Goal: Information Seeking & Learning: Compare options

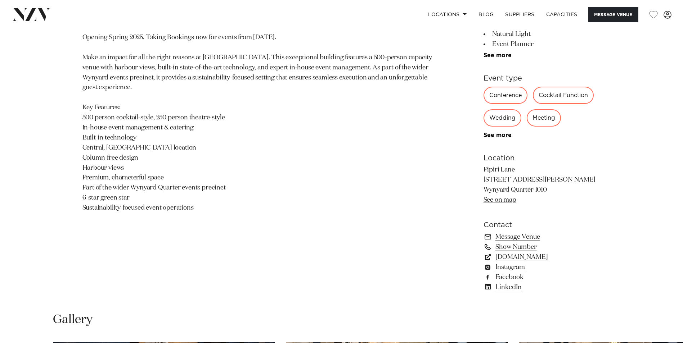
scroll to position [432, 0]
click at [521, 259] on link "[DOMAIN_NAME]" at bounding box center [541, 257] width 117 height 10
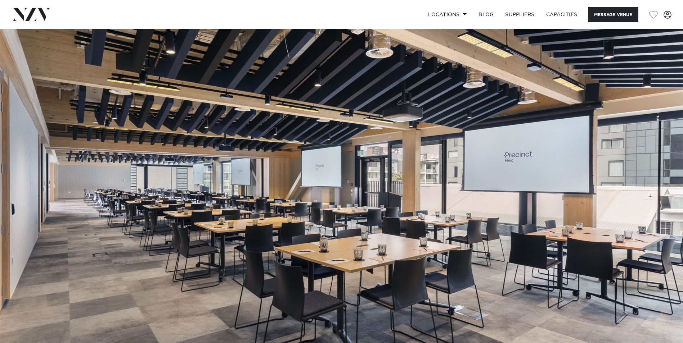
scroll to position [0, 0]
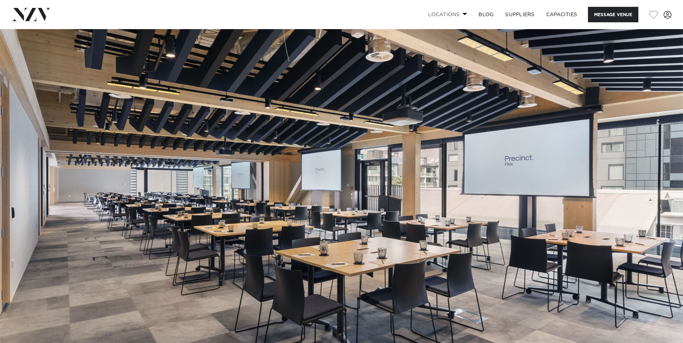
click at [451, 13] on link "Locations" at bounding box center [447, 14] width 50 height 15
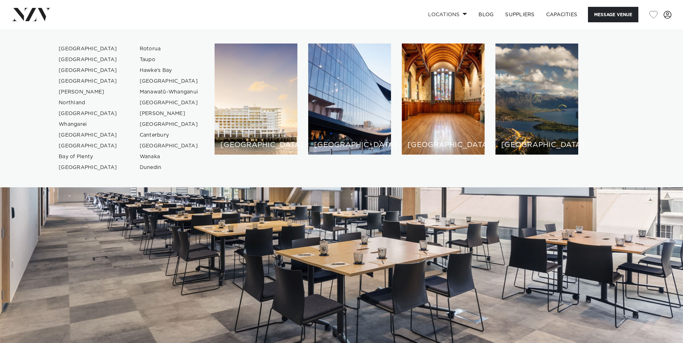
click at [29, 17] on img at bounding box center [31, 14] width 39 height 13
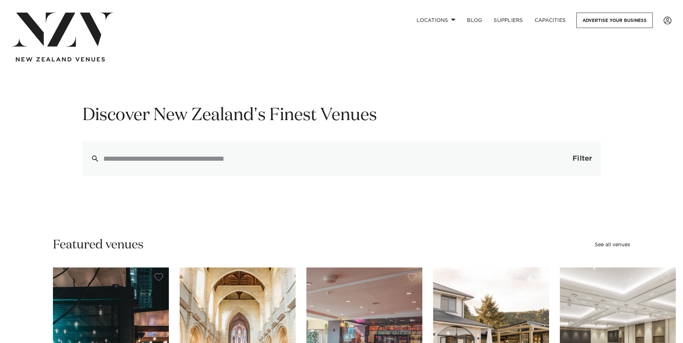
click at [575, 159] on span "Filter" at bounding box center [581, 158] width 19 height 7
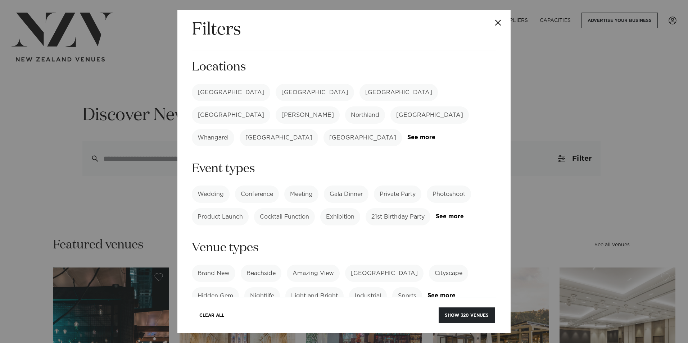
click at [204, 92] on label "[GEOGRAPHIC_DATA]" at bounding box center [231, 92] width 78 height 17
click at [436, 214] on link "See more" at bounding box center [464, 217] width 56 height 6
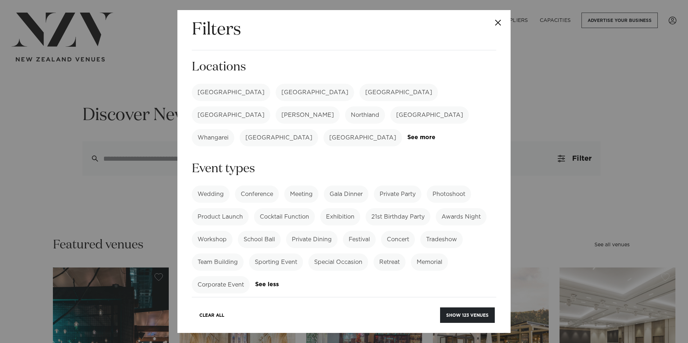
click at [273, 208] on label "Cocktail Function" at bounding box center [284, 216] width 61 height 17
click at [226, 276] on label "Corporate Event" at bounding box center [221, 284] width 58 height 17
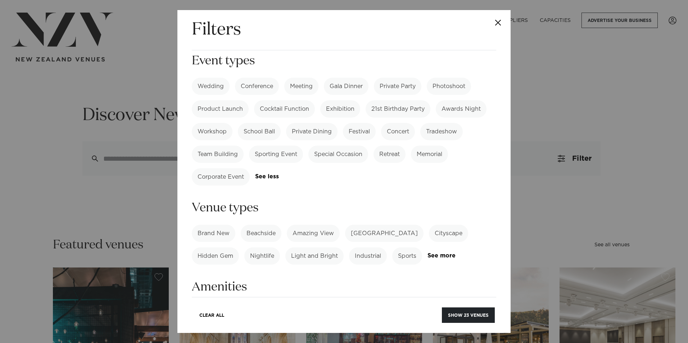
scroll to position [144, 0]
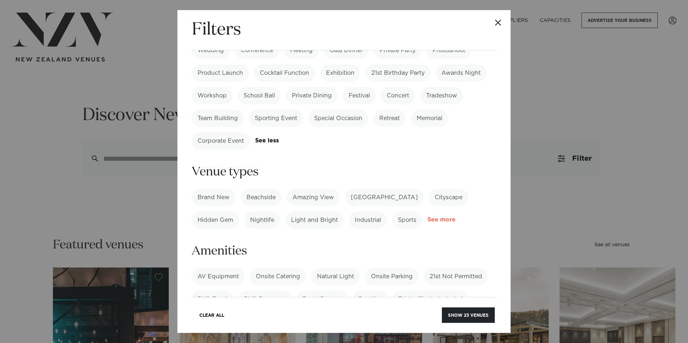
click at [439, 217] on link "See more" at bounding box center [456, 220] width 56 height 6
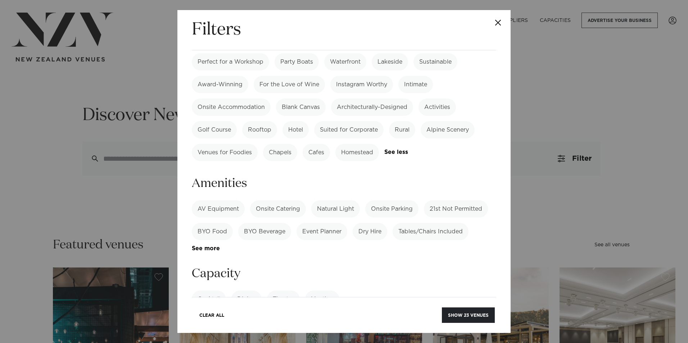
scroll to position [396, 0]
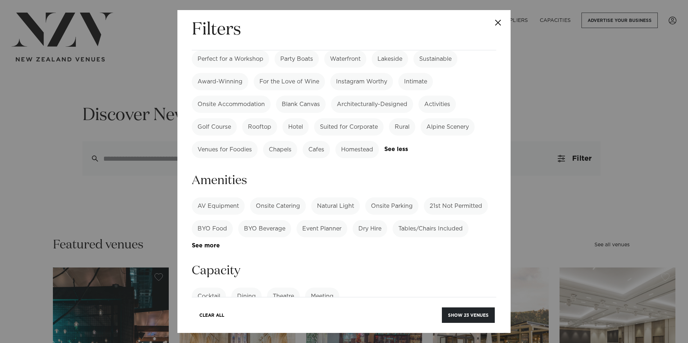
click at [218, 220] on label "BYO Food" at bounding box center [212, 228] width 41 height 17
click at [266, 220] on label "BYO Beverage" at bounding box center [264, 228] width 53 height 17
click at [370, 220] on label "Dry Hire" at bounding box center [370, 228] width 35 height 17
click at [430, 220] on label "Tables/Chairs Included" at bounding box center [431, 228] width 76 height 17
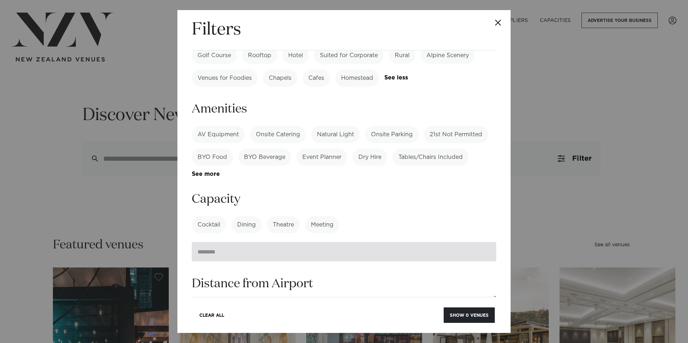
scroll to position [468, 0]
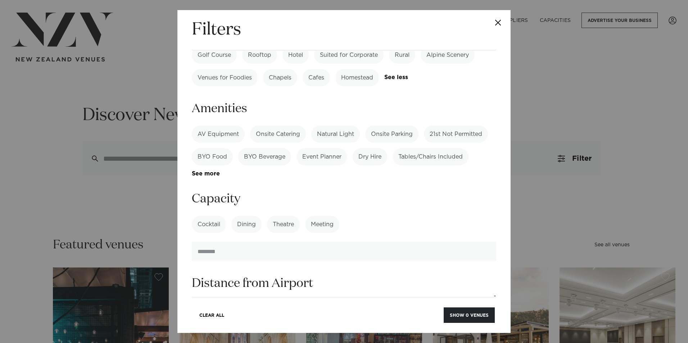
click at [207, 216] on label "Cocktail" at bounding box center [209, 224] width 34 height 17
click at [281, 216] on label "Theatre" at bounding box center [283, 224] width 33 height 17
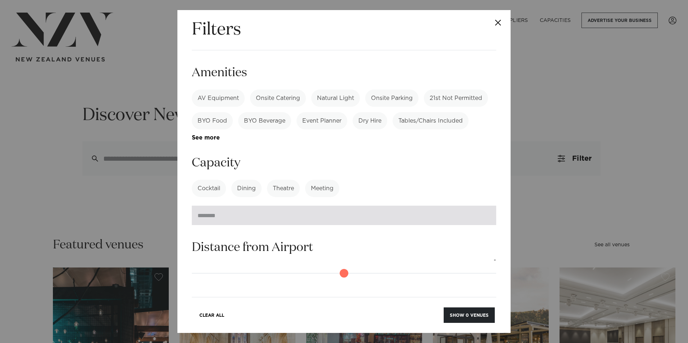
click at [216, 206] on input "number" at bounding box center [344, 215] width 304 height 19
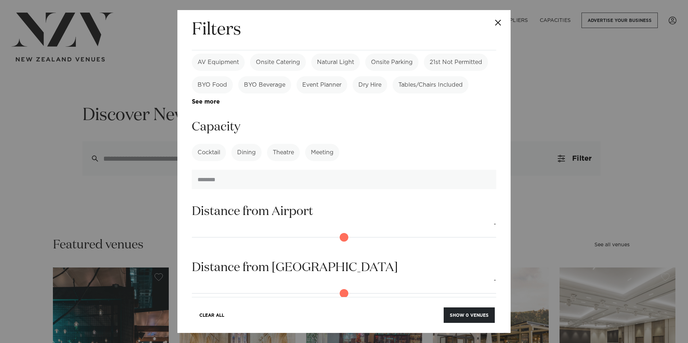
scroll to position [576, 0]
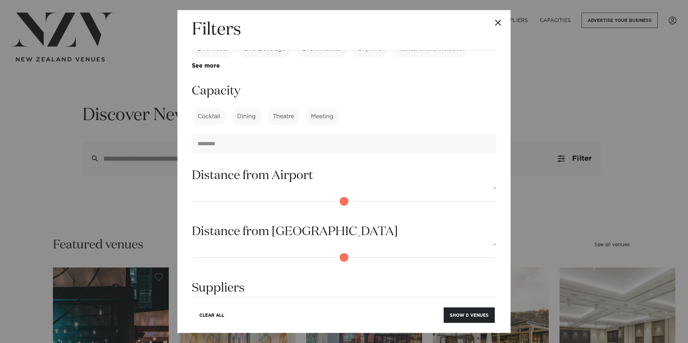
type input "***"
drag, startPoint x: 198, startPoint y: 237, endPoint x: 220, endPoint y: 242, distance: 22.4
type input "**"
click at [220, 252] on input "range" at bounding box center [344, 258] width 304 height 12
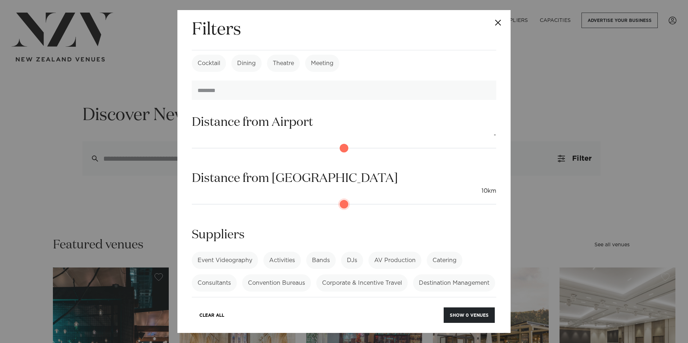
scroll to position [639, 0]
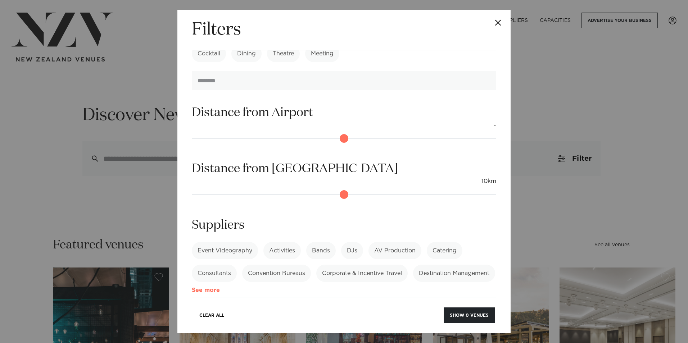
click at [248, 288] on link "See more" at bounding box center [220, 291] width 56 height 6
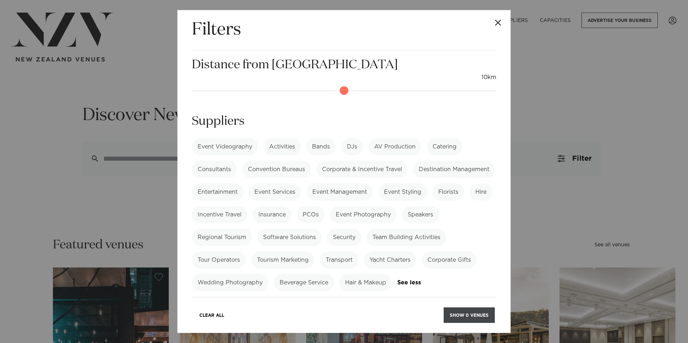
scroll to position [752, 0]
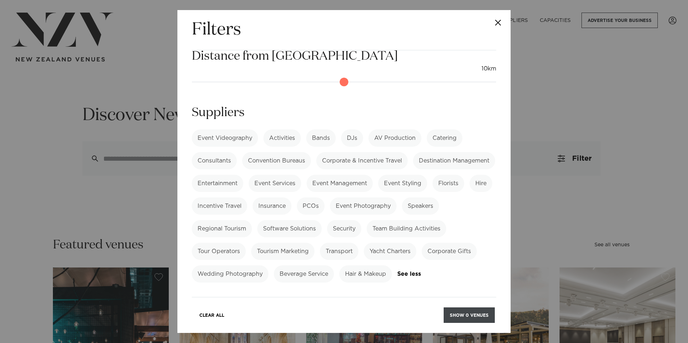
click at [473, 318] on button "Show 0 venues" at bounding box center [469, 315] width 51 height 15
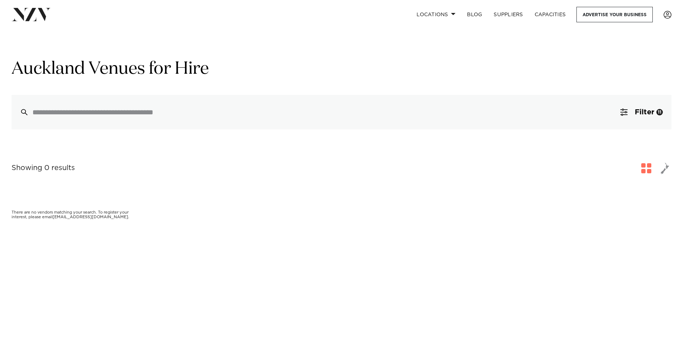
click at [42, 14] on img at bounding box center [31, 14] width 39 height 13
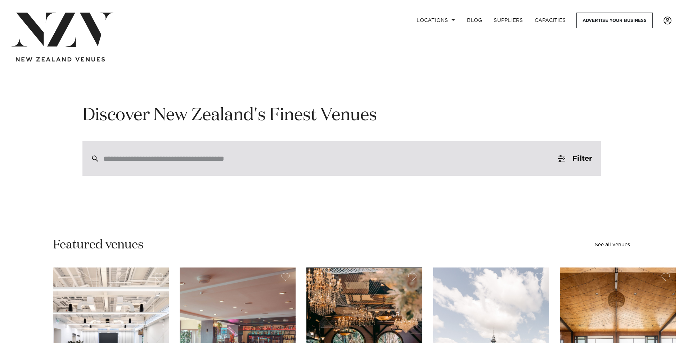
click at [228, 160] on input "search" at bounding box center [326, 159] width 446 height 8
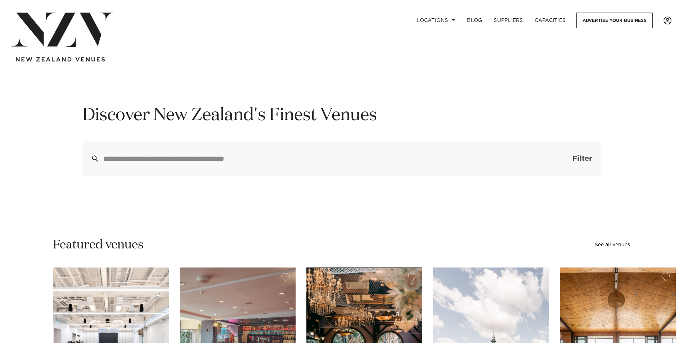
click at [572, 159] on span "Filter" at bounding box center [581, 158] width 19 height 7
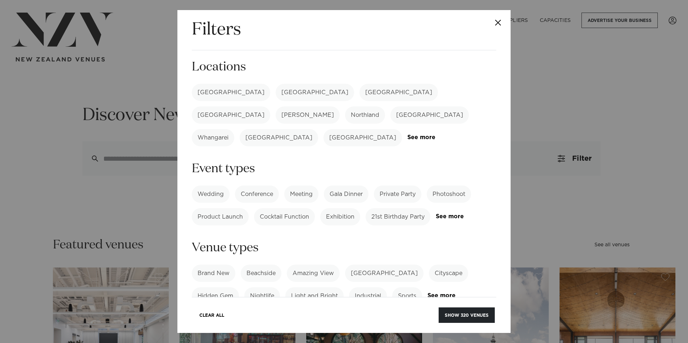
click at [213, 96] on label "[GEOGRAPHIC_DATA]" at bounding box center [231, 92] width 78 height 17
click at [461, 314] on button "Show 123 venues" at bounding box center [467, 315] width 55 height 15
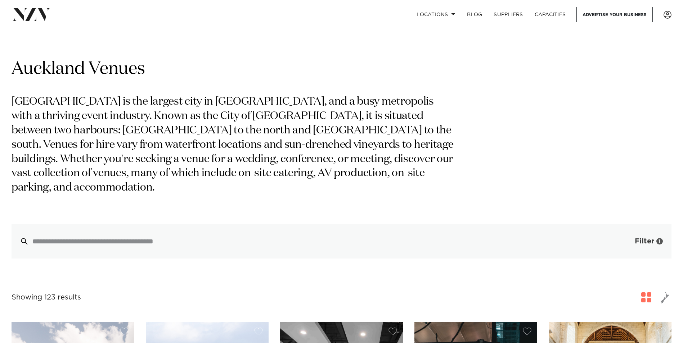
click at [635, 238] on span "Filter" at bounding box center [644, 241] width 19 height 7
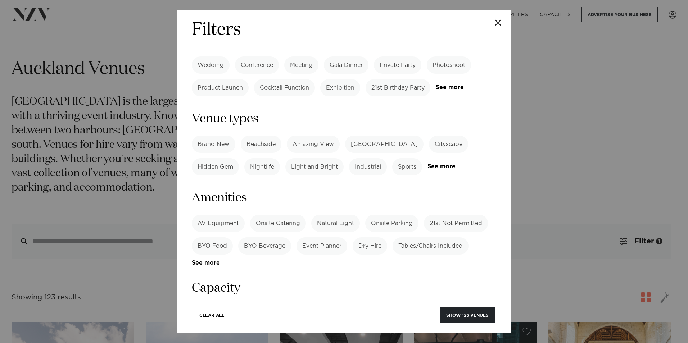
scroll to position [378, 0]
drag, startPoint x: 216, startPoint y: 184, endPoint x: 227, endPoint y: 185, distance: 10.9
click at [216, 238] on label "BYO Food" at bounding box center [212, 246] width 41 height 17
click at [269, 238] on label "BYO Beverage" at bounding box center [264, 246] width 53 height 17
click at [463, 312] on button "Show 6 venues" at bounding box center [469, 315] width 51 height 15
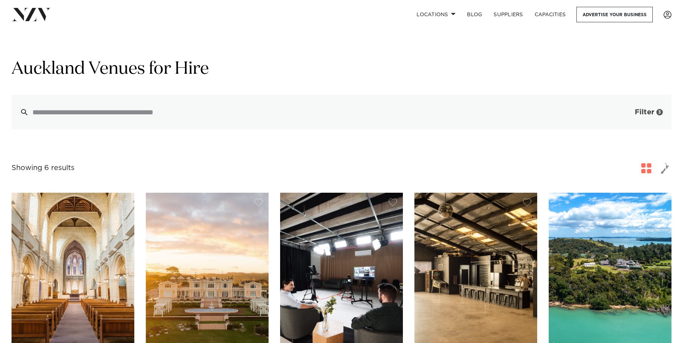
click at [644, 115] on span "Filter" at bounding box center [644, 112] width 19 height 7
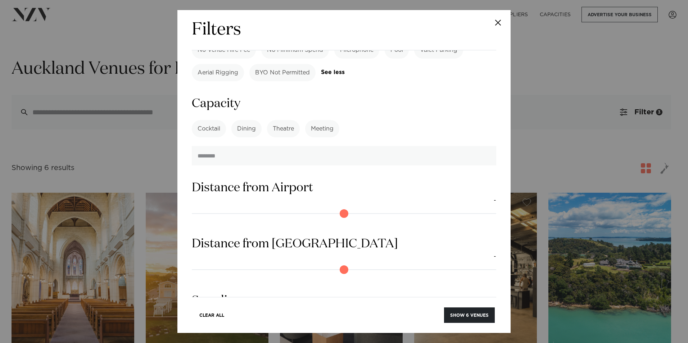
scroll to position [741, 0]
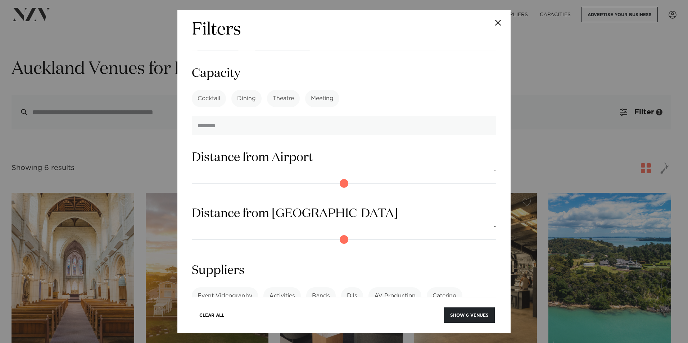
drag, startPoint x: 297, startPoint y: 281, endPoint x: 298, endPoint y: 274, distance: 6.5
click at [297, 288] on div "Event Videography Activities Bands DJs AV Production Catering Consultants Conve…" at bounding box center [344, 313] width 304 height 51
click at [248, 333] on link "See more" at bounding box center [220, 336] width 56 height 6
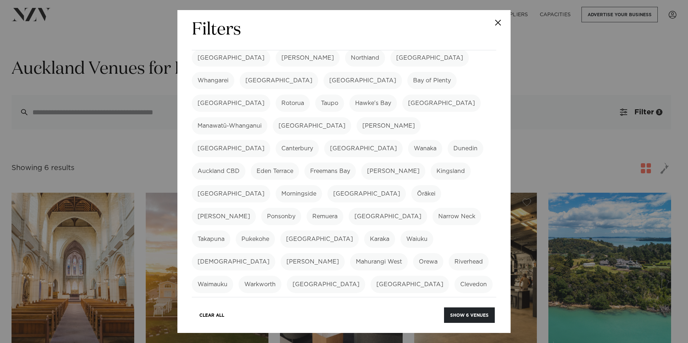
scroll to position [0, 0]
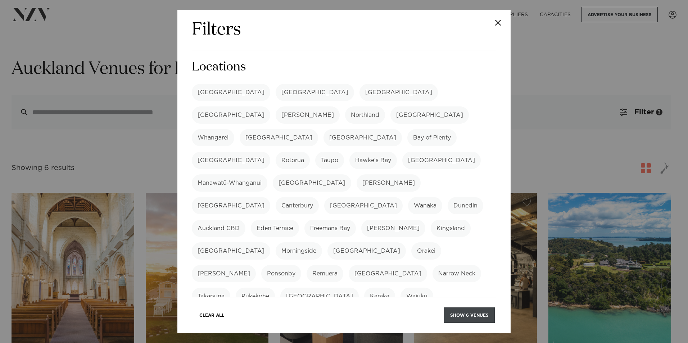
click at [466, 314] on button "Show 6 venues" at bounding box center [469, 315] width 51 height 15
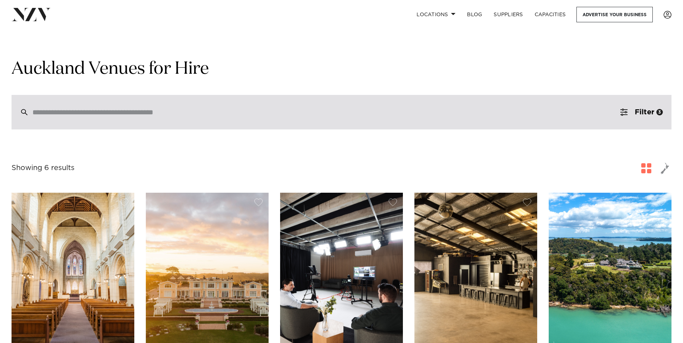
click at [123, 118] on div at bounding box center [342, 112] width 660 height 35
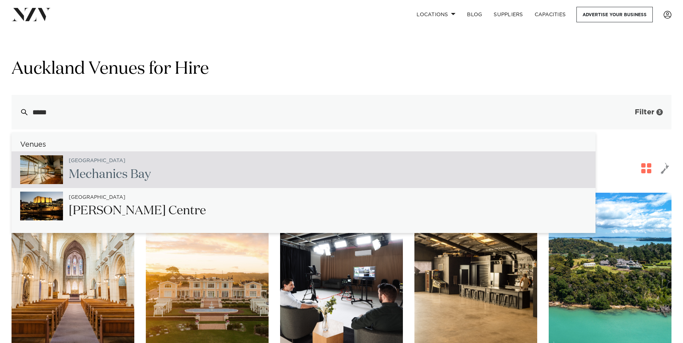
type input "*****"
click at [616, 111] on button "Filter 3" at bounding box center [642, 112] width 60 height 35
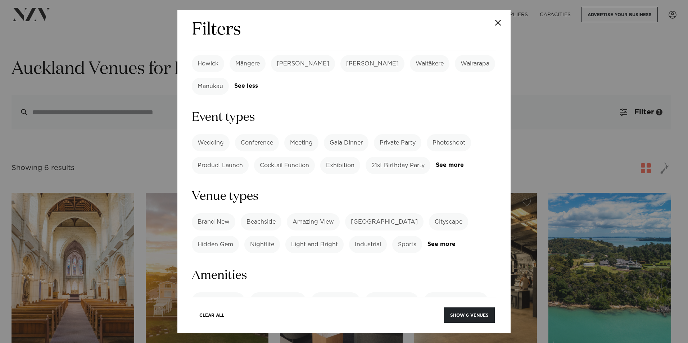
scroll to position [360, 0]
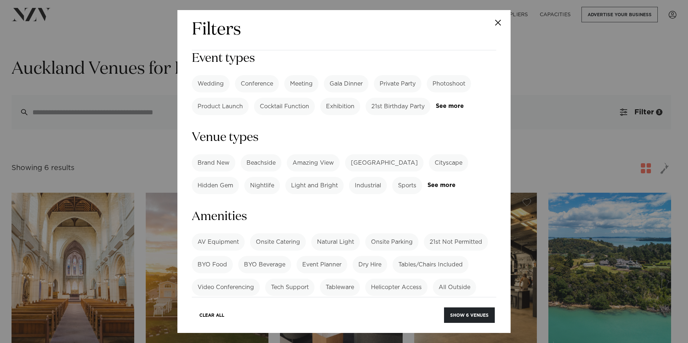
click at [221, 256] on label "BYO Food" at bounding box center [212, 264] width 41 height 17
drag, startPoint x: 263, startPoint y: 195, endPoint x: 281, endPoint y: 198, distance: 18.7
click at [263, 256] on label "BYO Beverage" at bounding box center [264, 264] width 53 height 17
click at [366, 256] on label "Dry Hire" at bounding box center [370, 264] width 35 height 17
click at [466, 316] on button "Show 13 venues" at bounding box center [469, 315] width 52 height 15
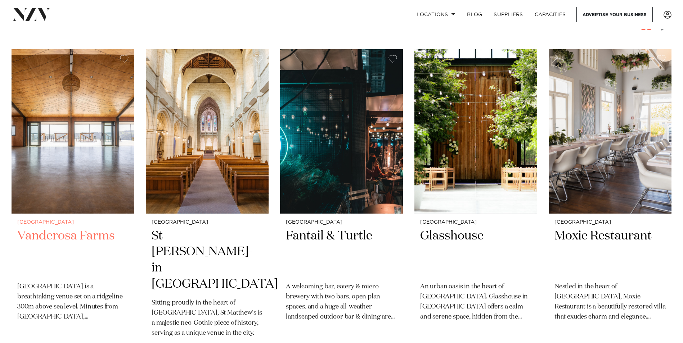
scroll to position [144, 0]
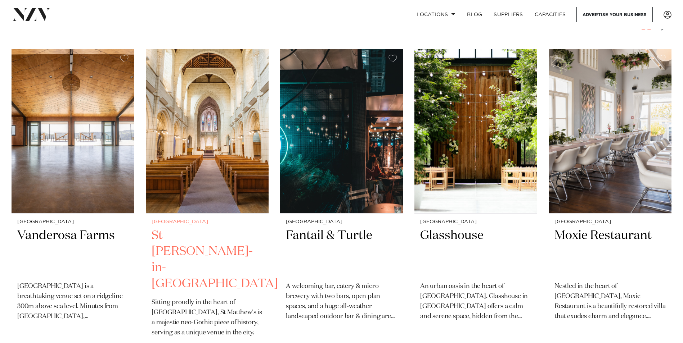
click at [171, 236] on h2 "St Matthew-in-the-City" at bounding box center [207, 260] width 111 height 65
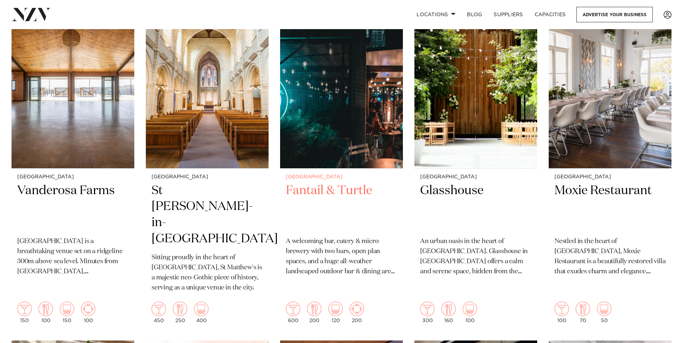
scroll to position [216, 0]
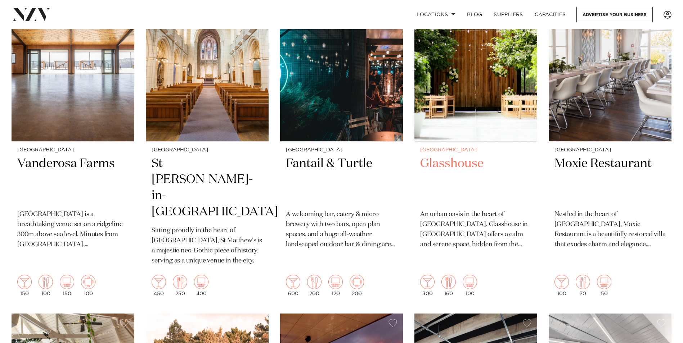
click at [449, 167] on h2 "Glasshouse" at bounding box center [475, 180] width 111 height 49
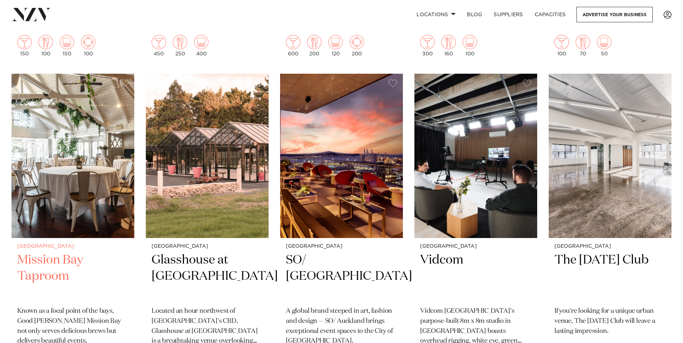
scroll to position [468, 0]
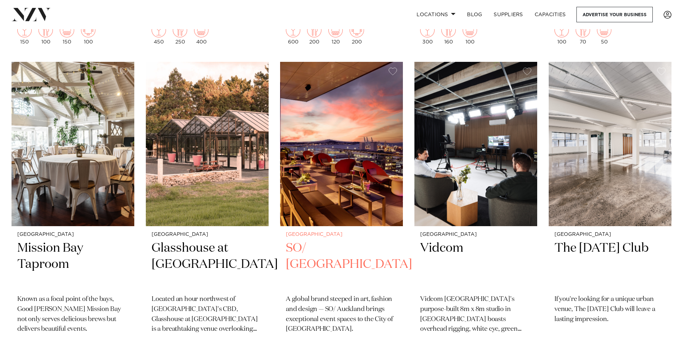
click at [329, 240] on h2 "SO/ [GEOGRAPHIC_DATA]" at bounding box center [341, 264] width 111 height 49
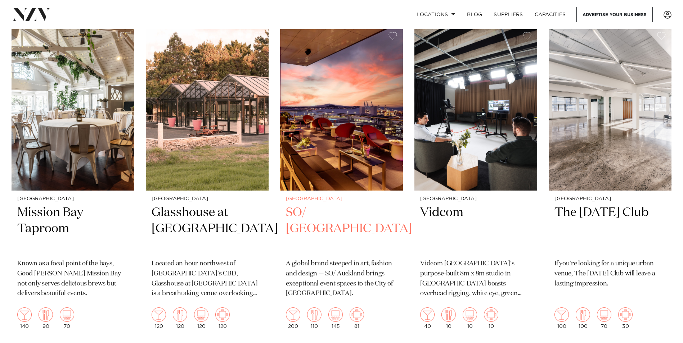
scroll to position [504, 0]
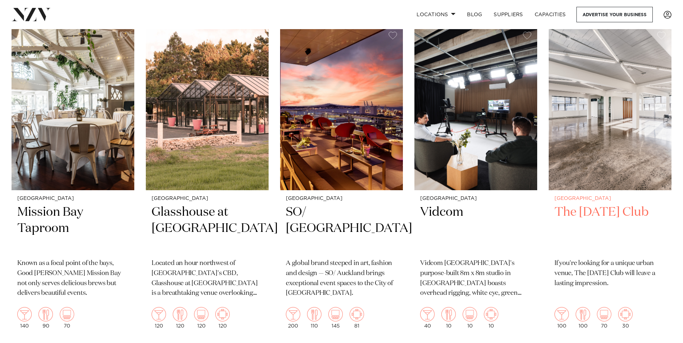
click at [591, 167] on img at bounding box center [610, 108] width 123 height 164
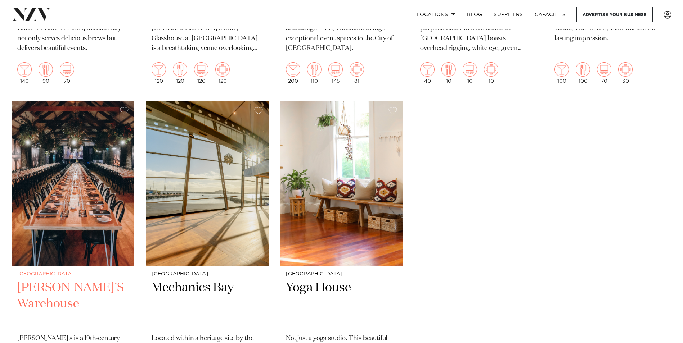
scroll to position [756, 0]
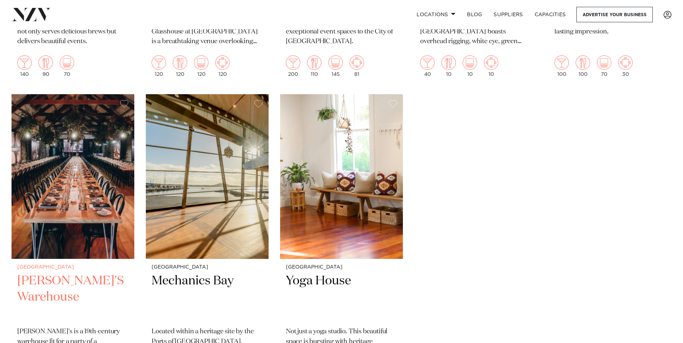
click at [46, 183] on img at bounding box center [73, 176] width 123 height 164
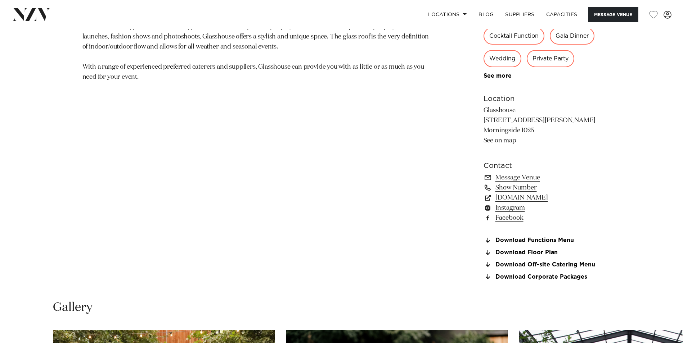
scroll to position [504, 0]
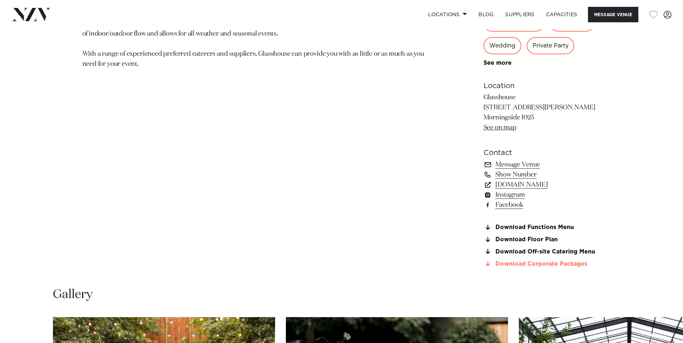
click at [511, 265] on link "Download Corporate Packages" at bounding box center [541, 264] width 117 height 6
click at [527, 227] on link "Download Functions Menu" at bounding box center [541, 228] width 117 height 6
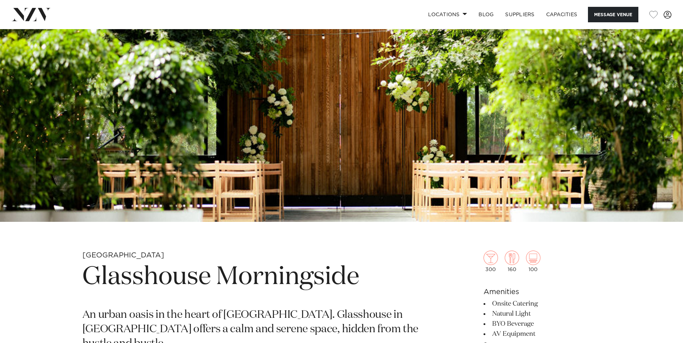
scroll to position [72, 0]
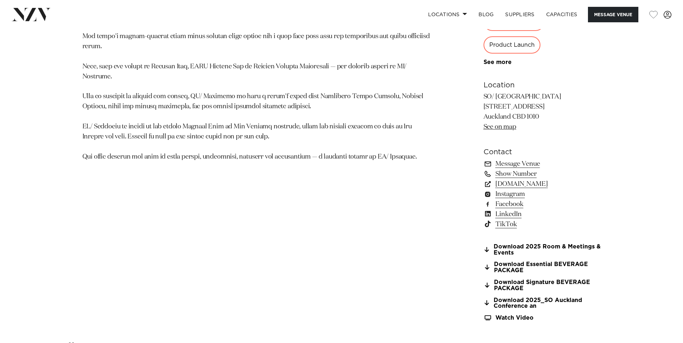
scroll to position [540, 0]
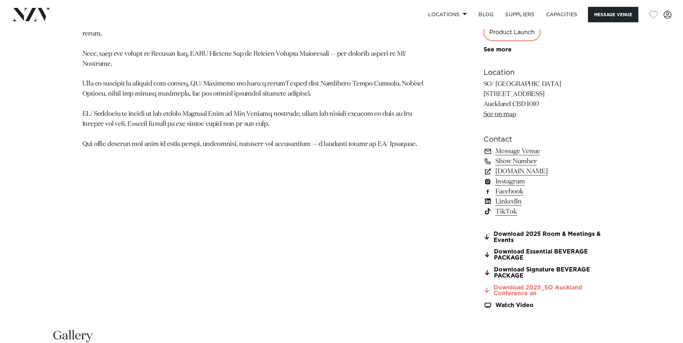
click at [515, 295] on link "Download 2025_SO Auckland Conference an" at bounding box center [541, 291] width 117 height 12
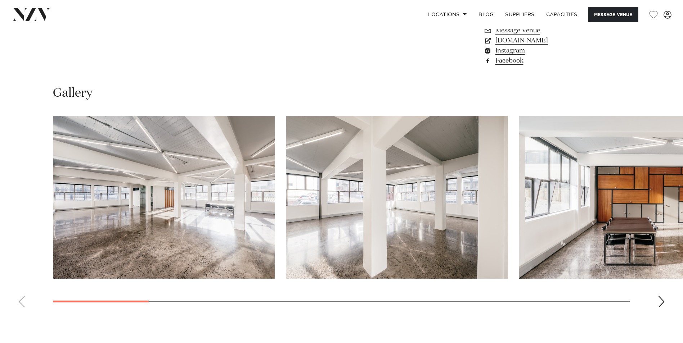
scroll to position [648, 0]
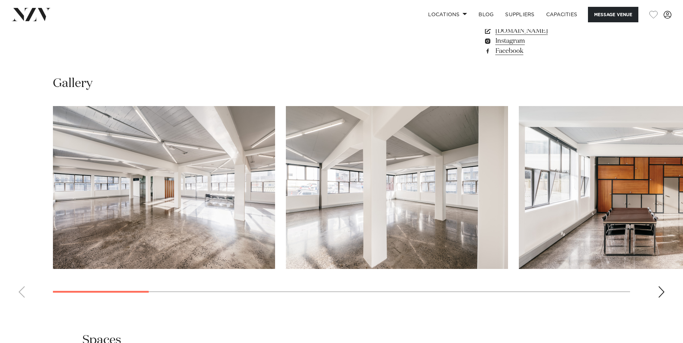
click at [659, 293] on div "Next slide" at bounding box center [661, 292] width 7 height 12
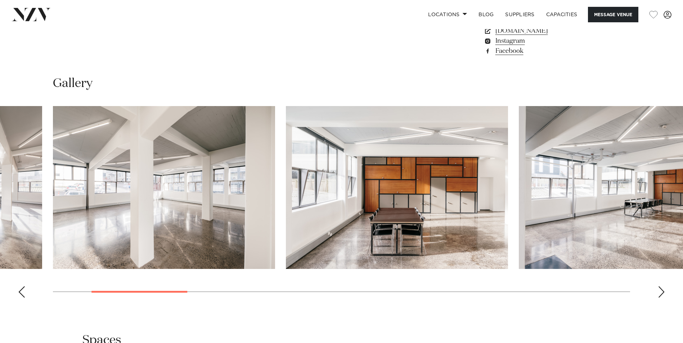
click at [662, 293] on div "Next slide" at bounding box center [661, 292] width 7 height 12
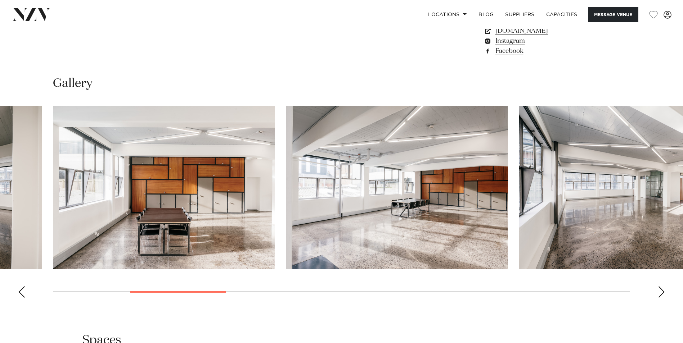
click at [662, 293] on div "Next slide" at bounding box center [661, 292] width 7 height 12
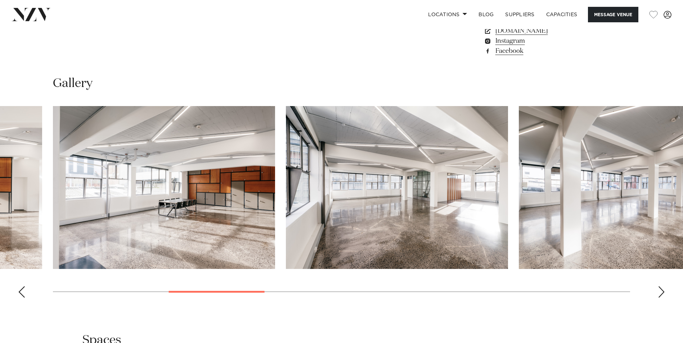
click at [662, 293] on div "Next slide" at bounding box center [661, 292] width 7 height 12
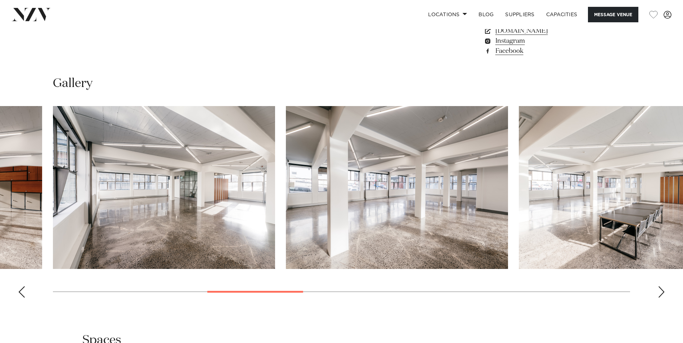
click at [662, 293] on div "Next slide" at bounding box center [661, 292] width 7 height 12
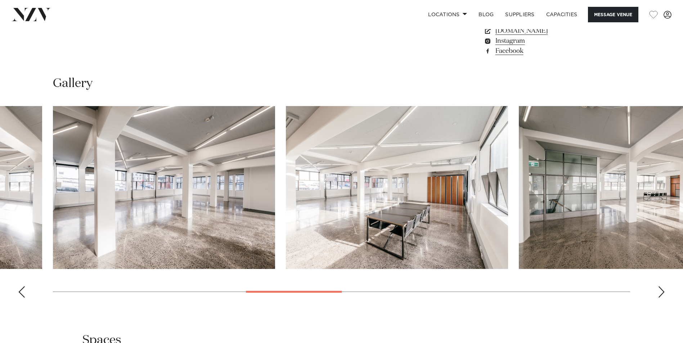
click at [662, 293] on div "Next slide" at bounding box center [661, 292] width 7 height 12
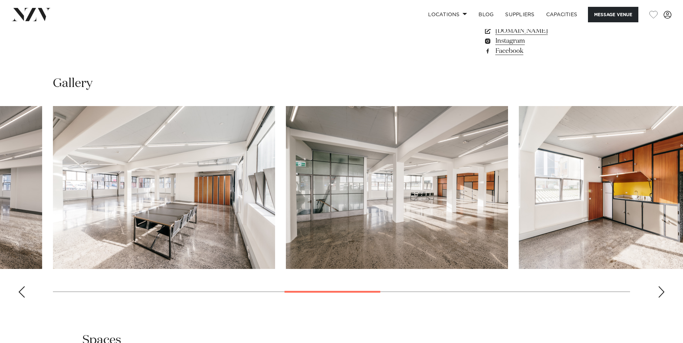
click at [662, 293] on div "Next slide" at bounding box center [661, 292] width 7 height 12
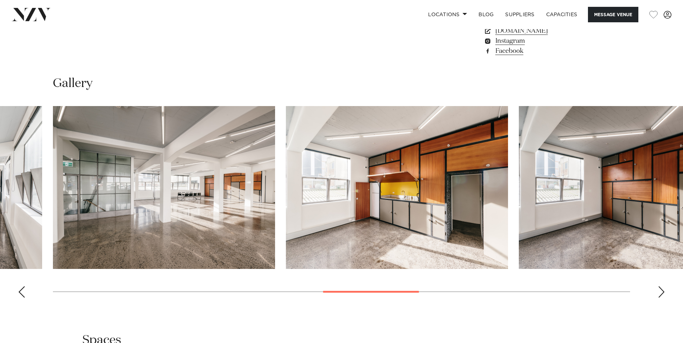
click at [662, 293] on div "Next slide" at bounding box center [661, 292] width 7 height 12
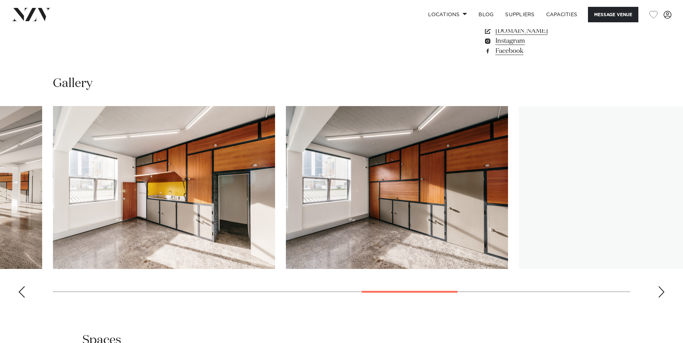
click at [662, 293] on div "Next slide" at bounding box center [661, 292] width 7 height 12
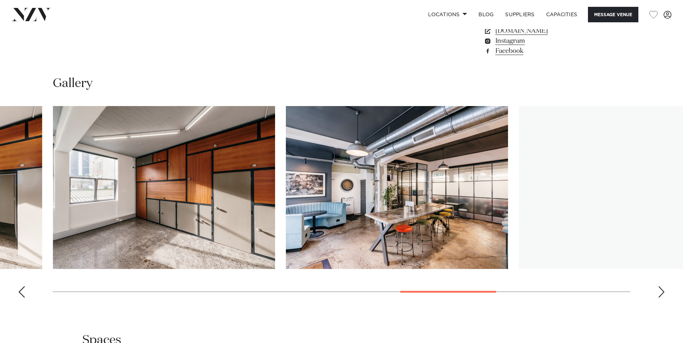
click at [662, 293] on div "Next slide" at bounding box center [661, 292] width 7 height 12
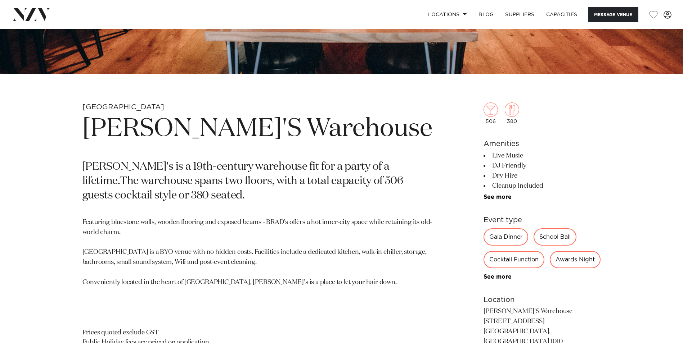
scroll to position [288, 0]
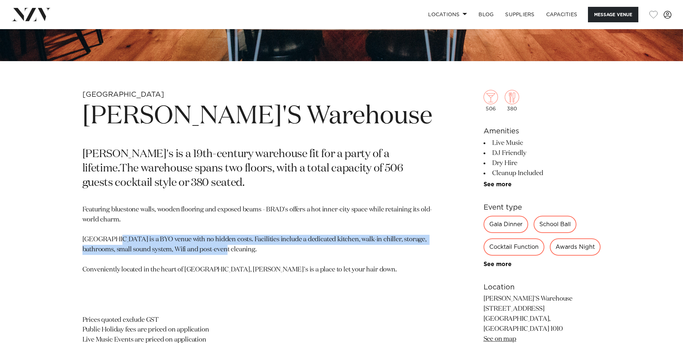
drag, startPoint x: 112, startPoint y: 240, endPoint x: 426, endPoint y: 253, distance: 314.1
click at [426, 253] on p "Featuring bluestone walls, wooden flooring and exposed beams - BRAD's offers a …" at bounding box center [257, 285] width 350 height 161
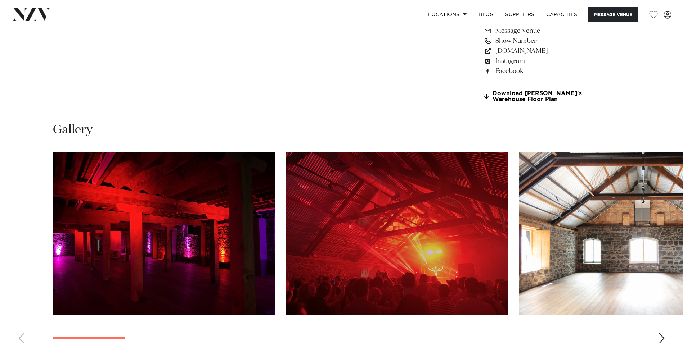
scroll to position [684, 0]
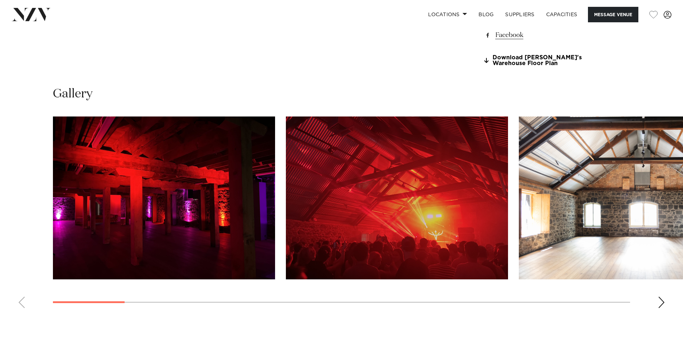
click at [365, 253] on img "2 / 20" at bounding box center [397, 198] width 222 height 163
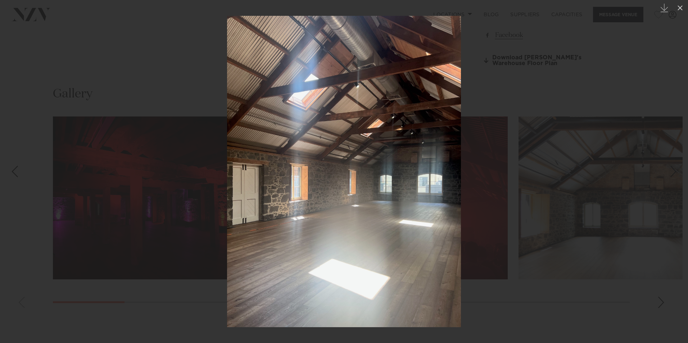
drag, startPoint x: 679, startPoint y: 10, endPoint x: 660, endPoint y: 28, distance: 25.7
click at [679, 10] on icon at bounding box center [680, 8] width 9 height 9
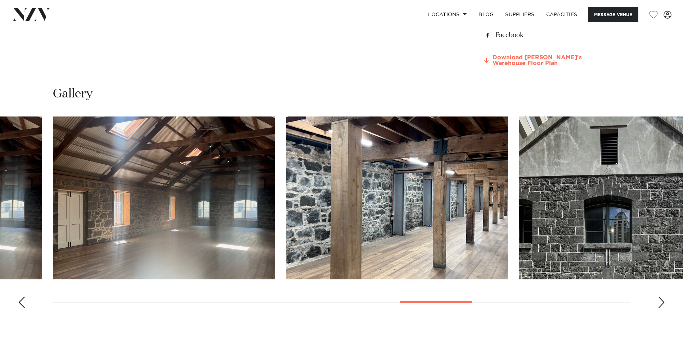
click at [508, 67] on link "Download Brad's Warehouse Floor Plan" at bounding box center [541, 61] width 117 height 12
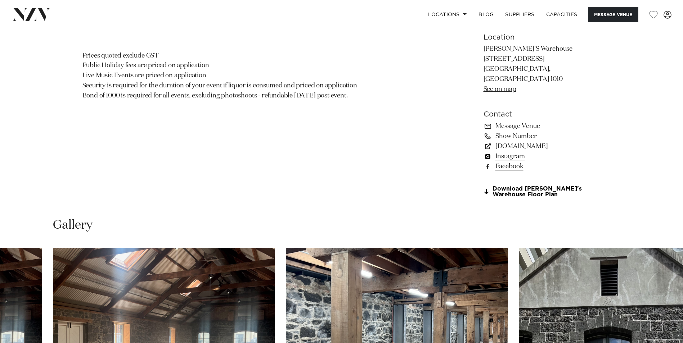
scroll to position [540, 0]
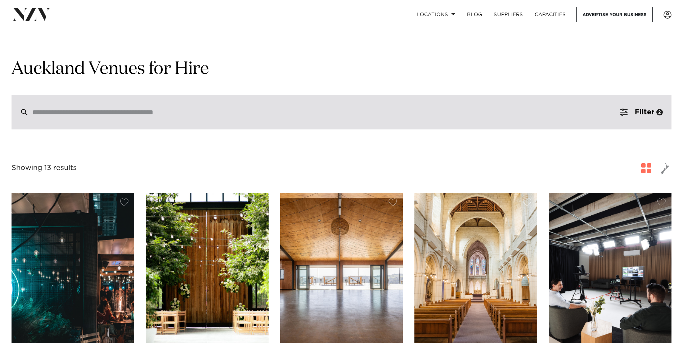
click at [181, 115] on input "search" at bounding box center [325, 112] width 587 height 8
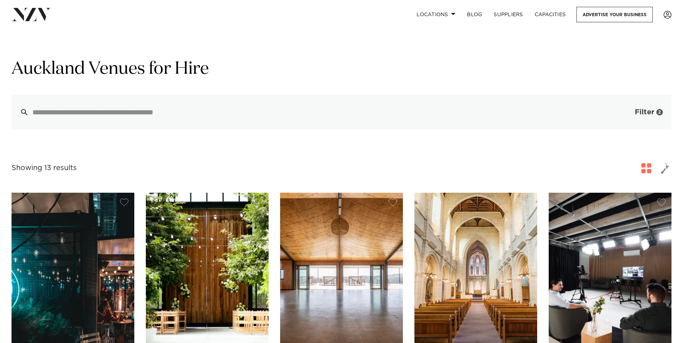
click at [646, 110] on span "Filter" at bounding box center [644, 112] width 19 height 7
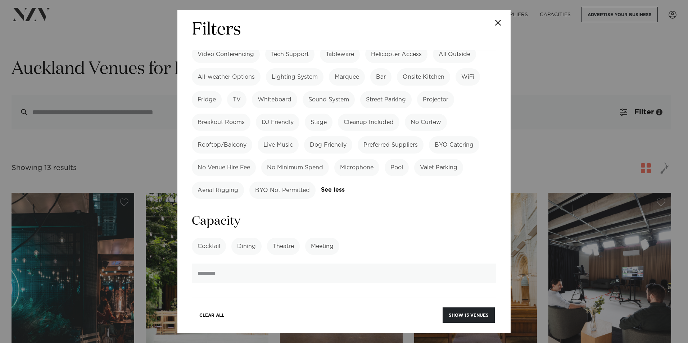
scroll to position [612, 0]
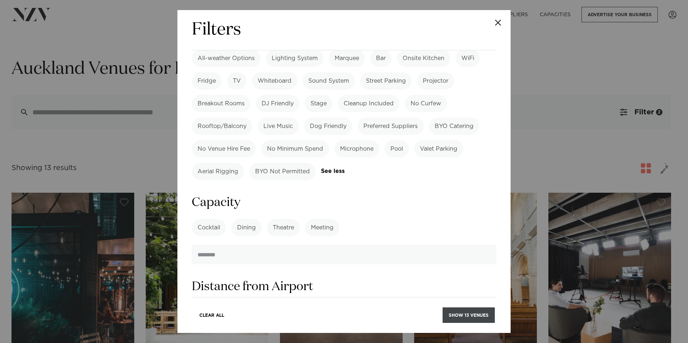
click at [460, 319] on button "Show 13 venues" at bounding box center [469, 315] width 52 height 15
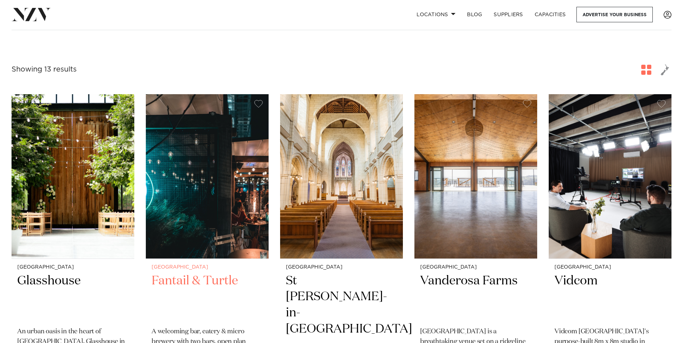
scroll to position [108, 0]
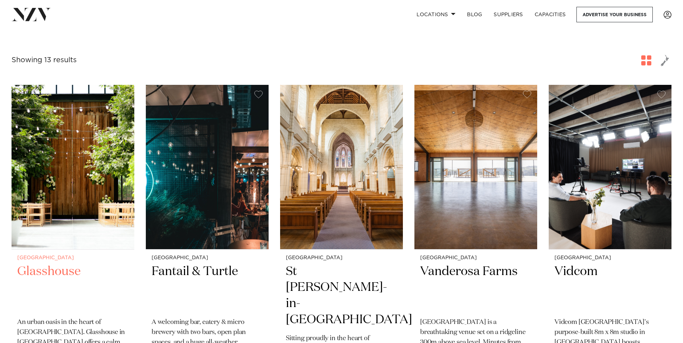
click at [74, 209] on img at bounding box center [73, 167] width 123 height 164
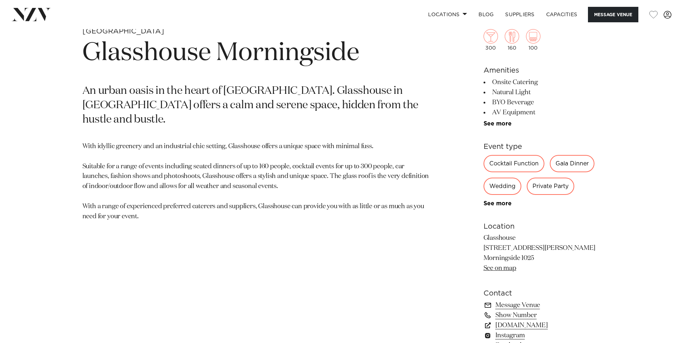
scroll to position [360, 0]
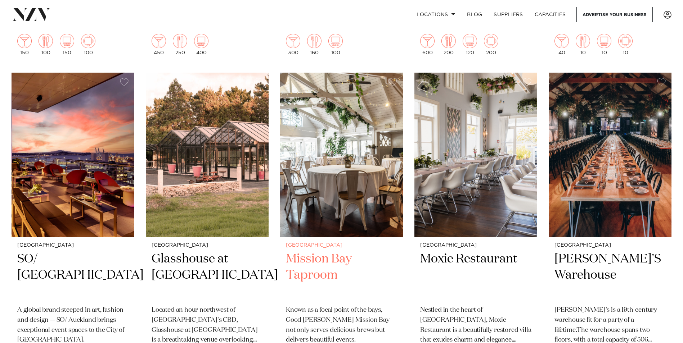
scroll to position [468, 0]
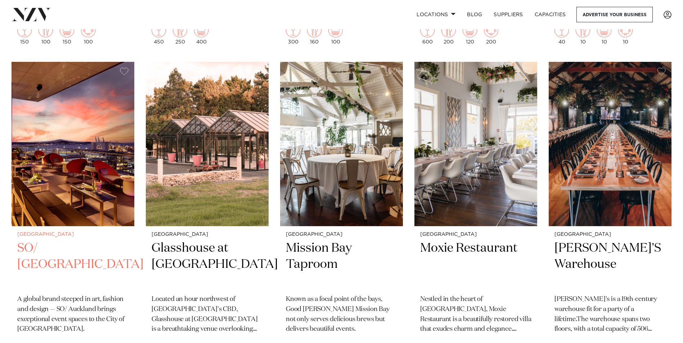
click at [58, 240] on h2 "SO/ [GEOGRAPHIC_DATA]" at bounding box center [72, 264] width 111 height 49
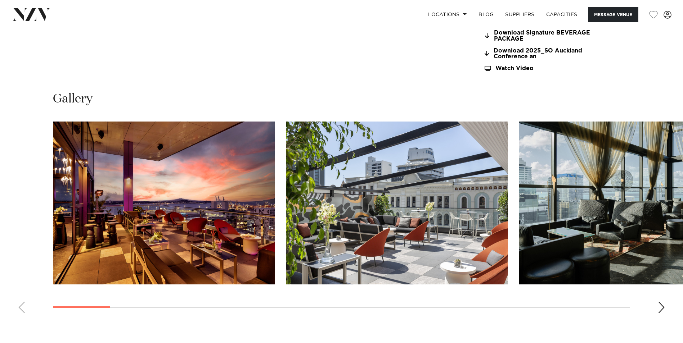
scroll to position [792, 0]
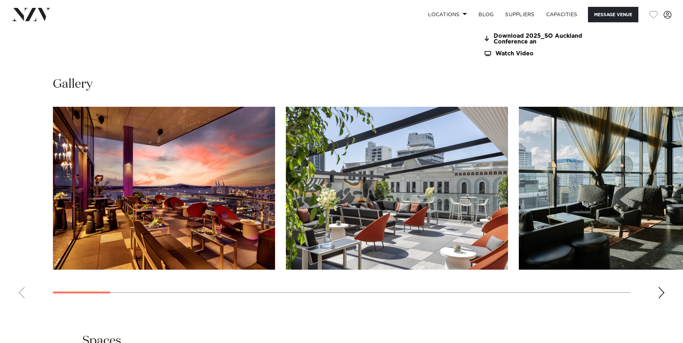
click at [659, 293] on div "Next slide" at bounding box center [661, 293] width 7 height 12
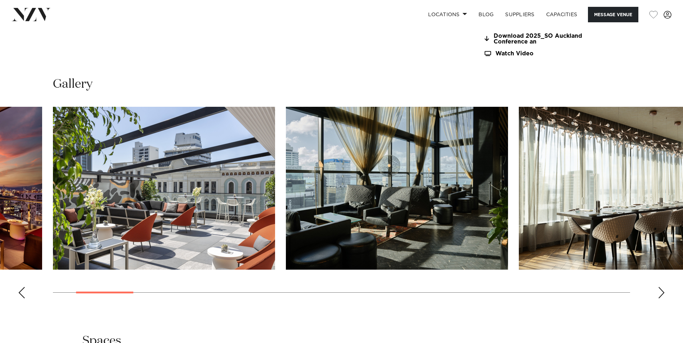
click at [659, 293] on div "Next slide" at bounding box center [661, 293] width 7 height 12
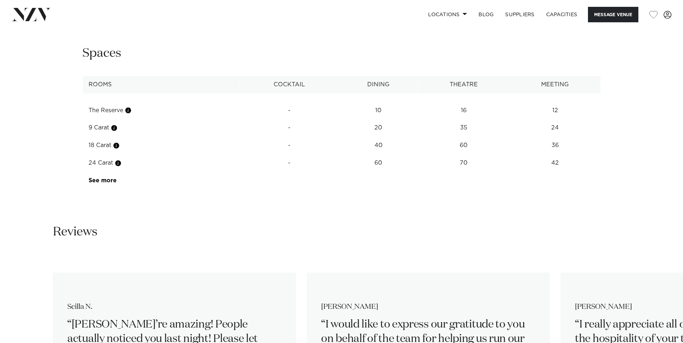
scroll to position [1044, 0]
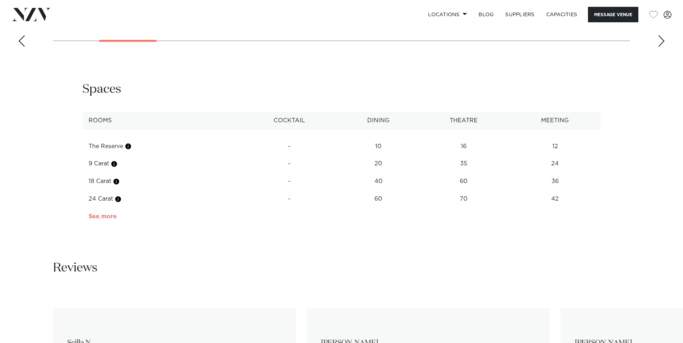
click at [107, 219] on link "See more" at bounding box center [117, 217] width 56 height 6
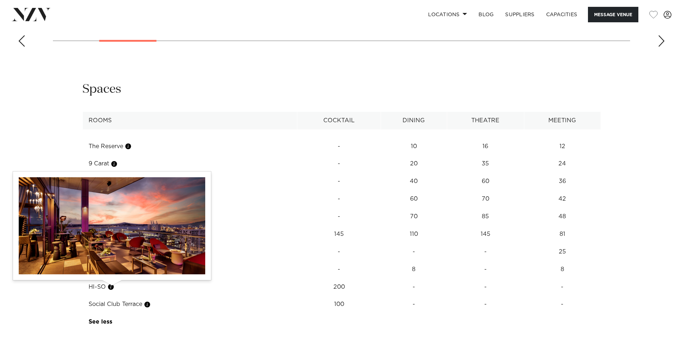
click at [111, 287] on button "button" at bounding box center [110, 287] width 7 height 7
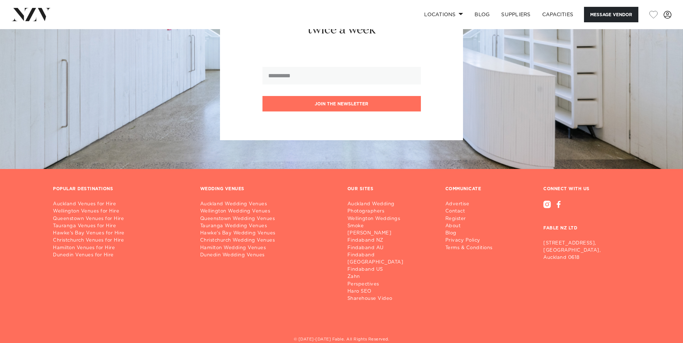
scroll to position [934, 0]
